Goal: Find specific page/section: Find specific page/section

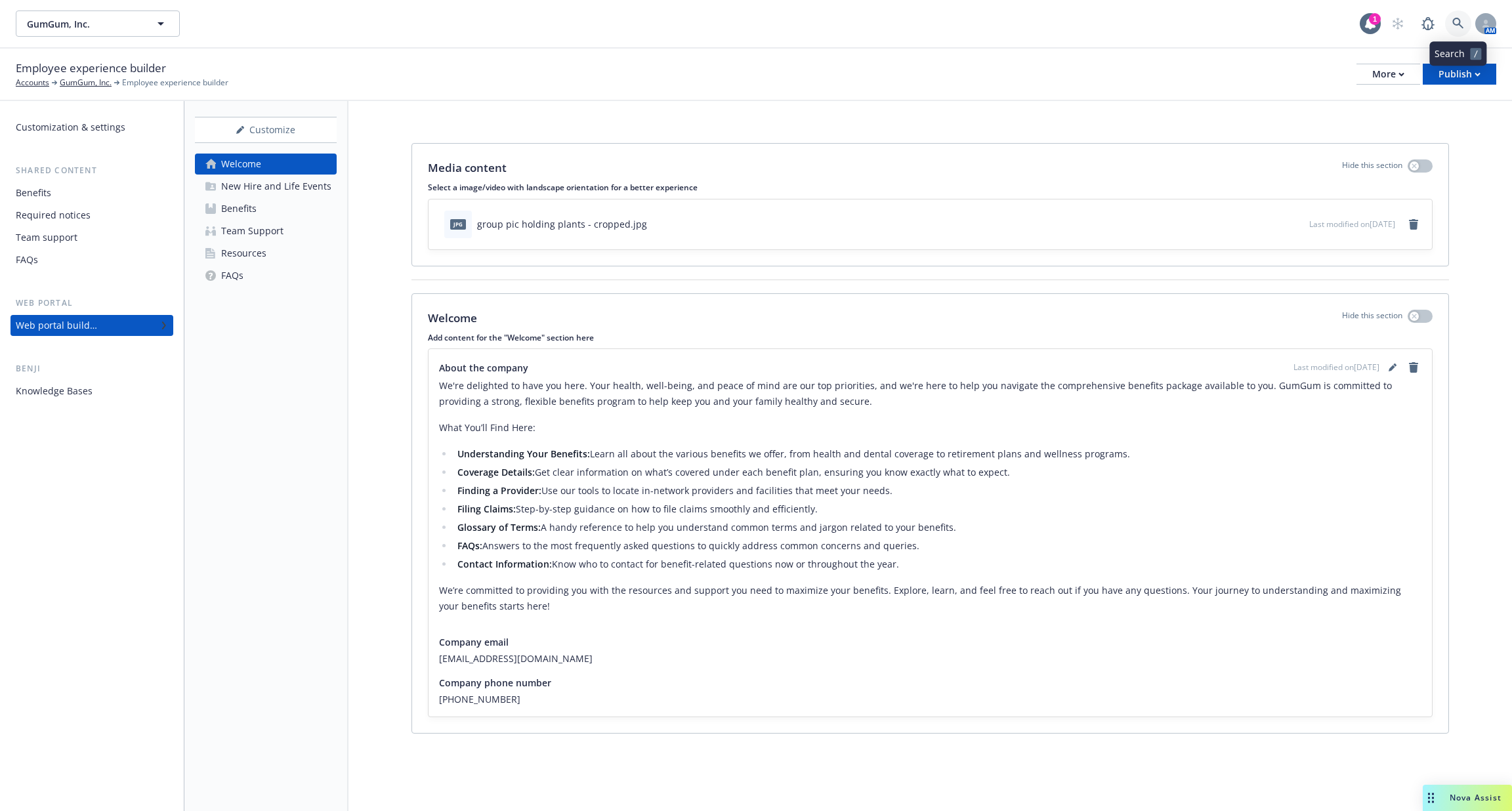
click at [1454, 23] on icon at bounding box center [1457, 22] width 11 height 11
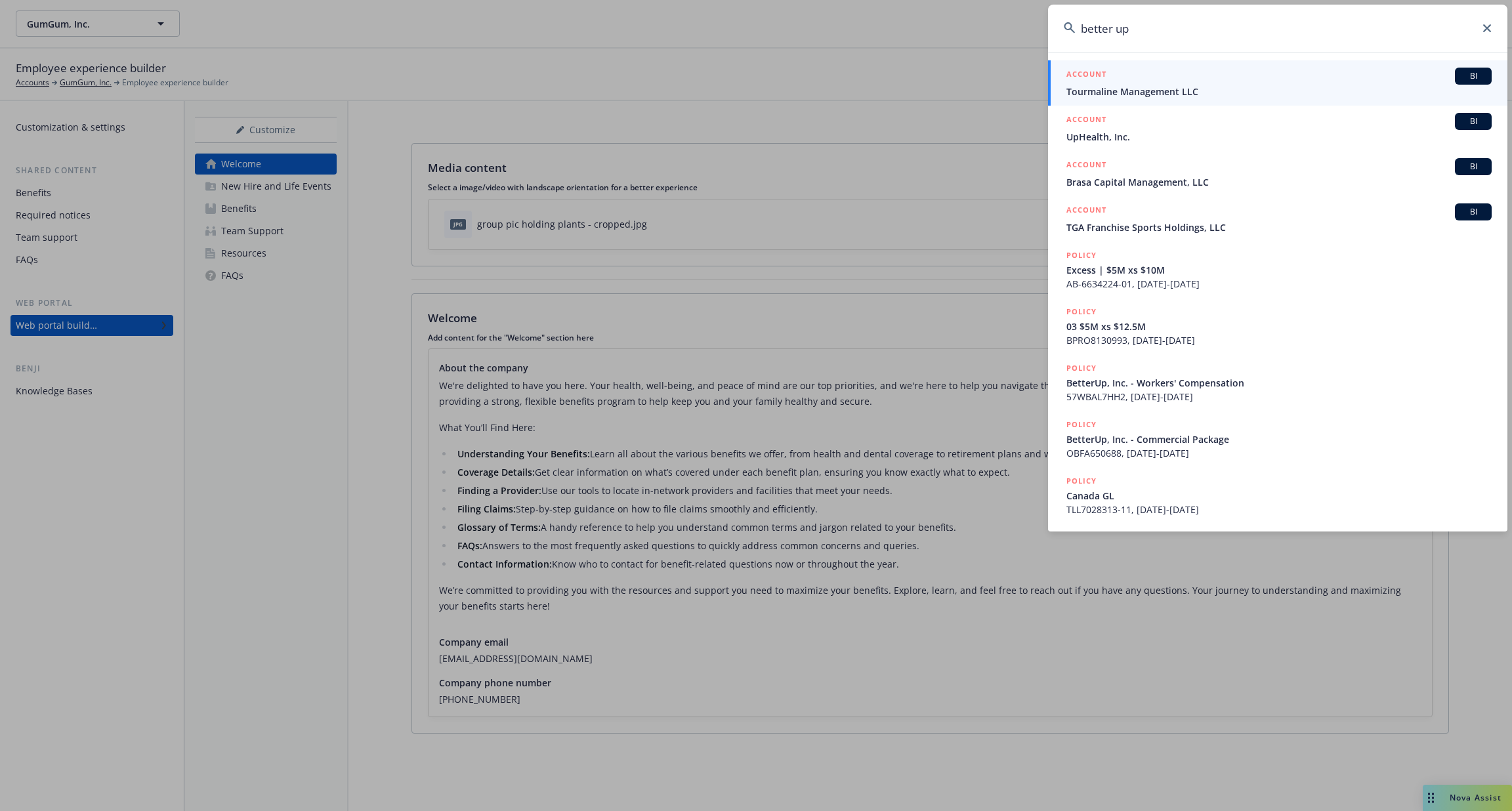
click at [1117, 24] on input "better up" at bounding box center [1278, 28] width 460 height 48
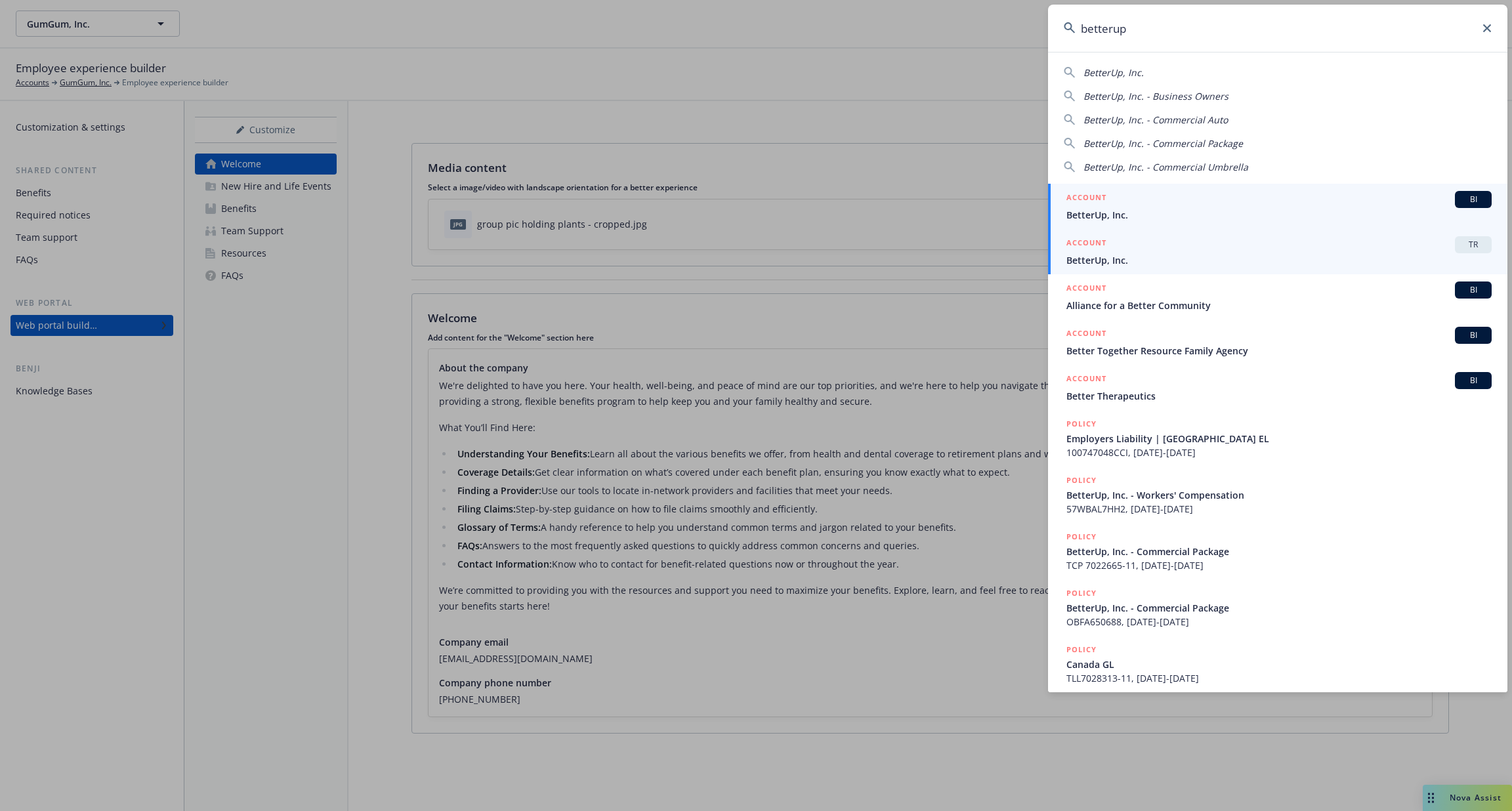
type input "betterup"
click at [1143, 259] on span "BetterUp, Inc." at bounding box center [1278, 260] width 425 height 14
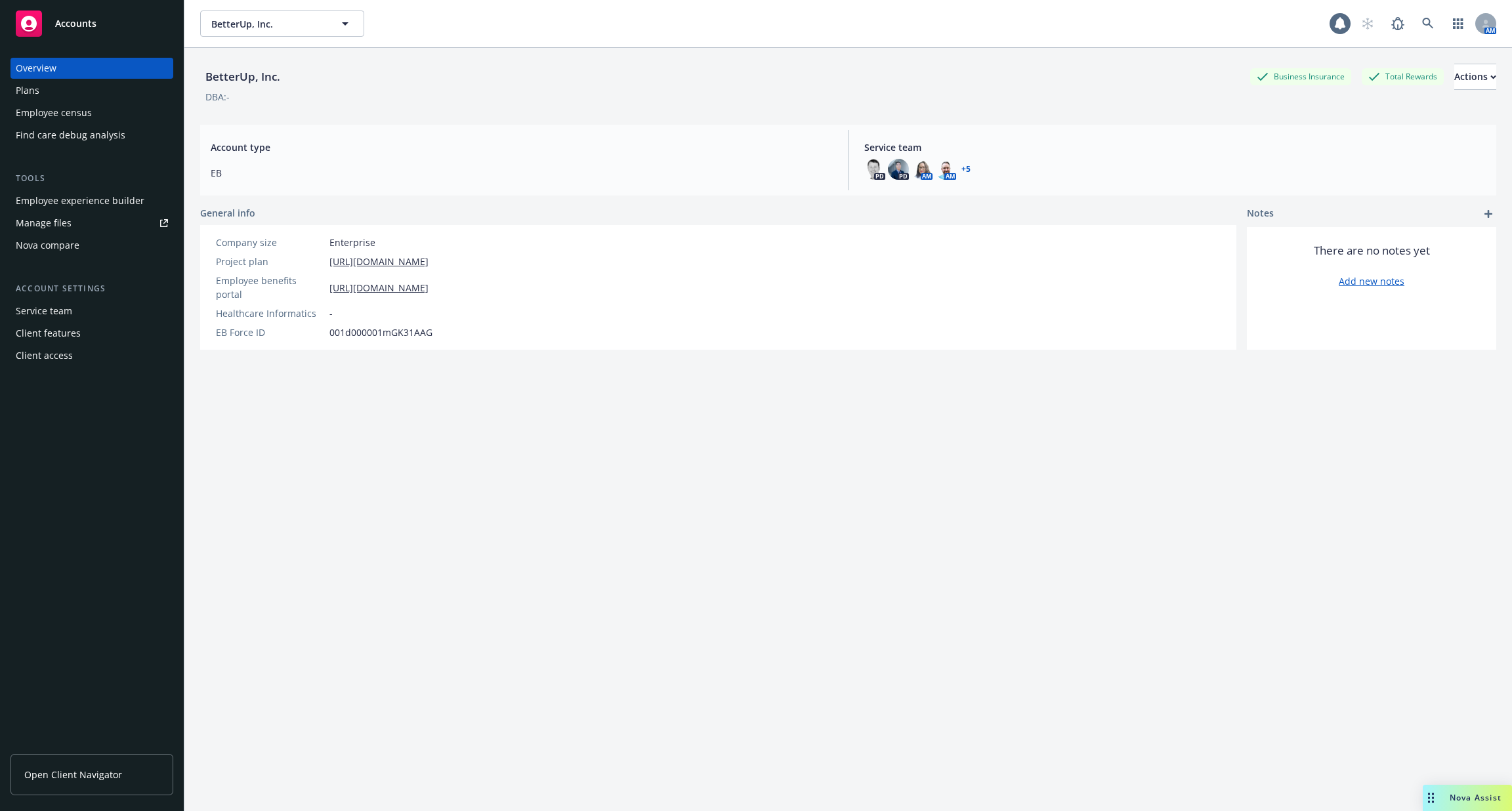
click at [69, 203] on div "Employee experience builder" at bounding box center [80, 201] width 129 height 21
click at [44, 336] on div "Client features" at bounding box center [48, 334] width 65 height 21
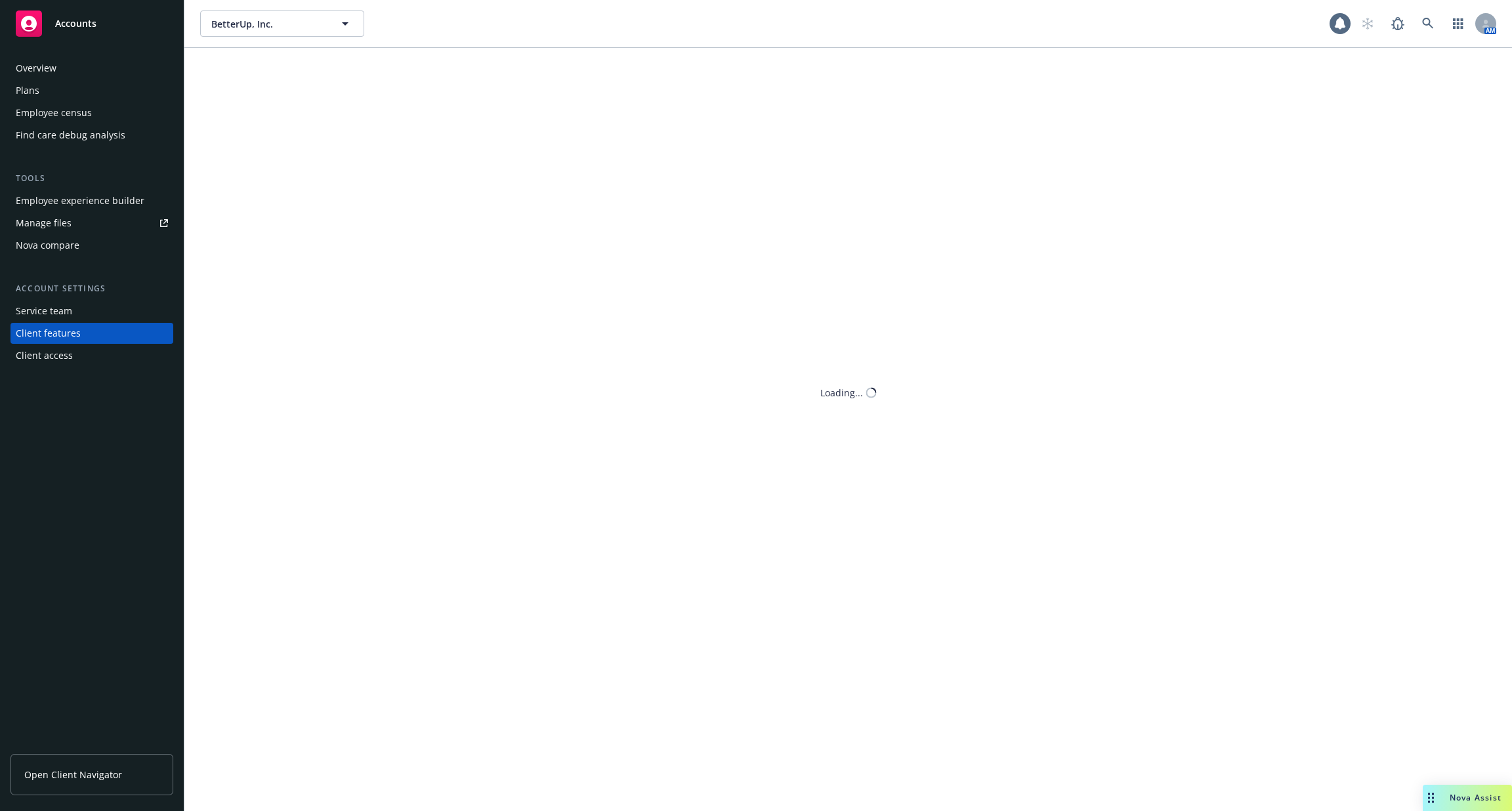
click at [55, 357] on div "Client access" at bounding box center [44, 356] width 57 height 21
